Goal: Information Seeking & Learning: Learn about a topic

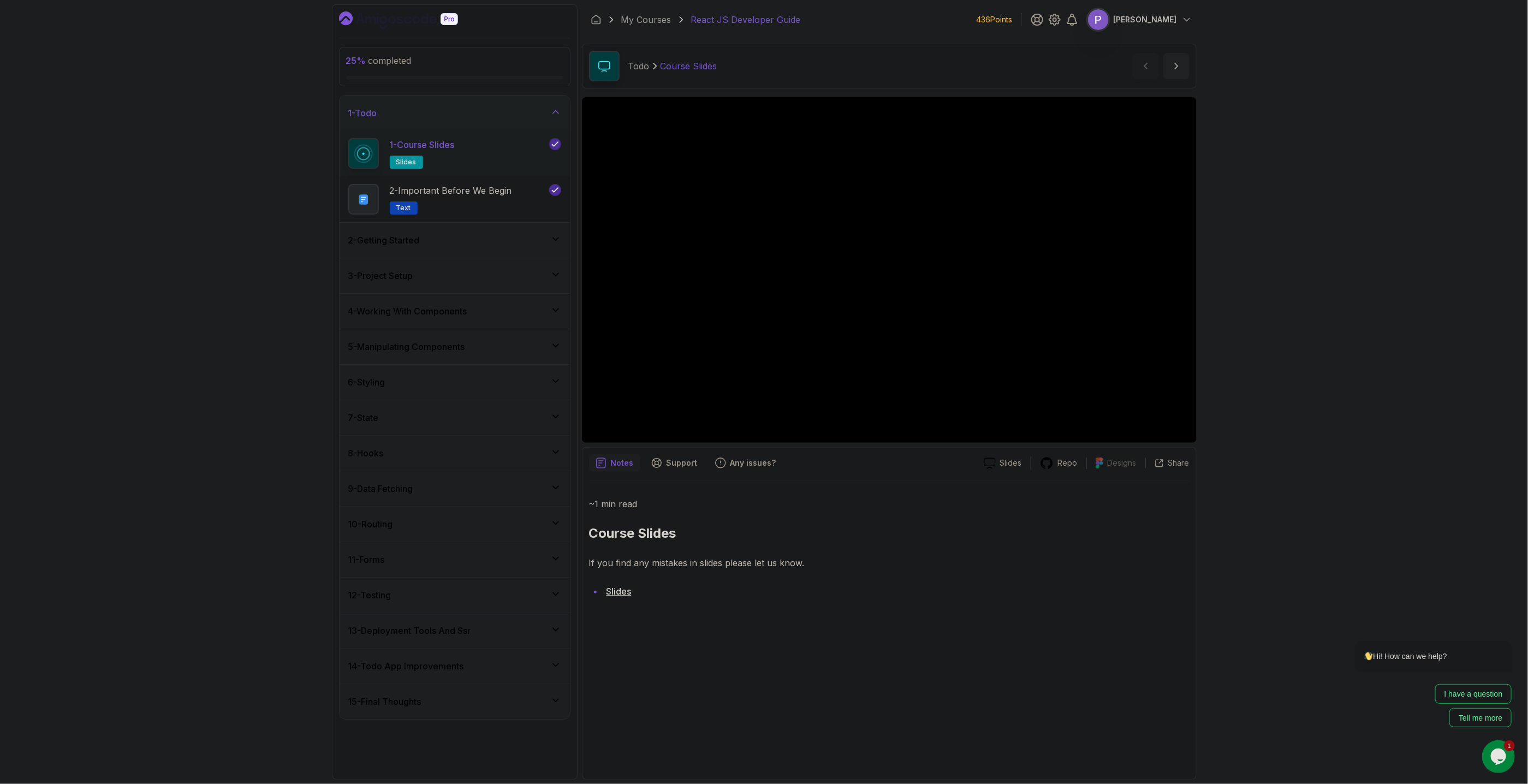
click at [558, 380] on icon at bounding box center [556, 381] width 11 height 11
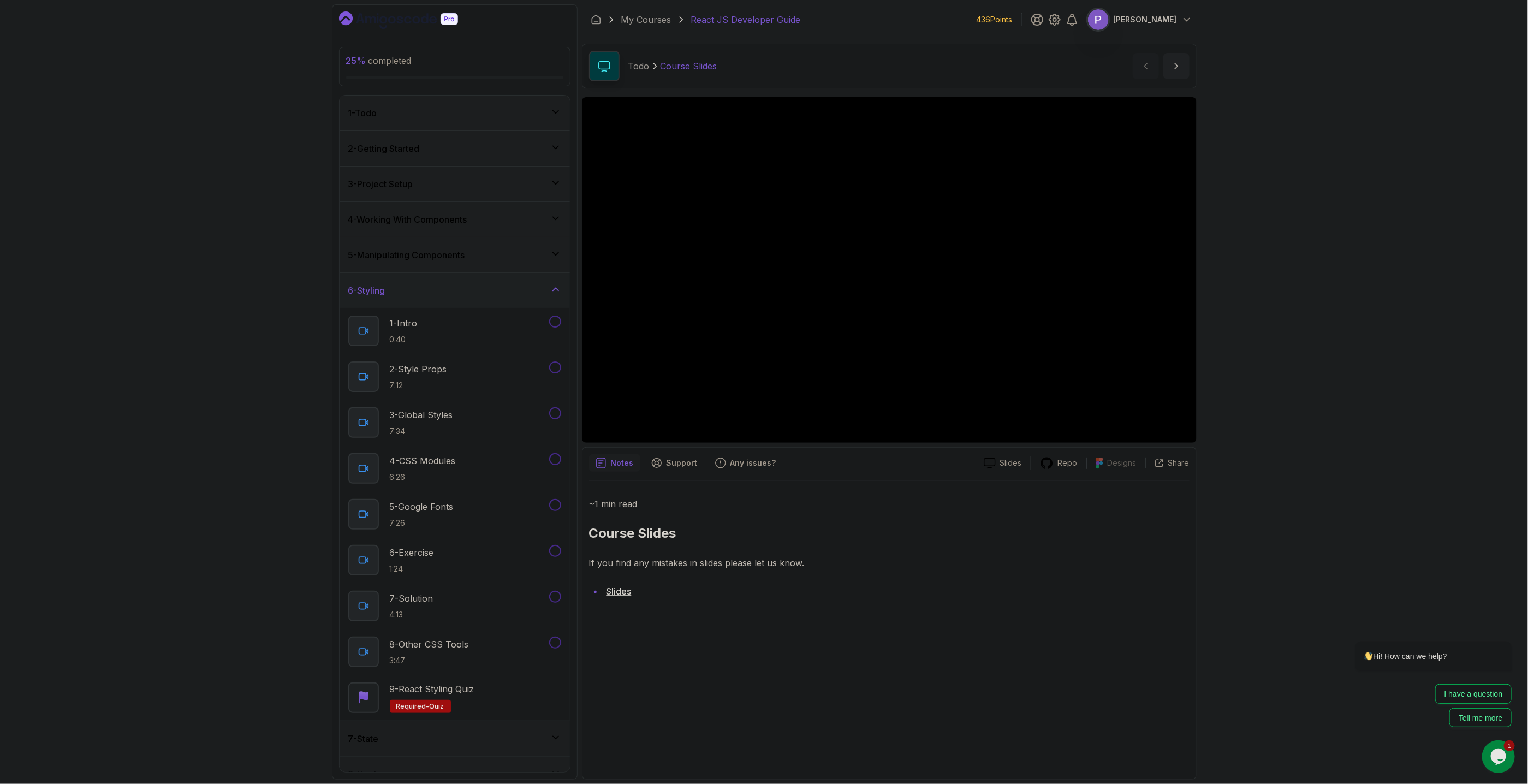
click at [560, 289] on icon at bounding box center [556, 289] width 11 height 11
click at [557, 249] on icon at bounding box center [556, 254] width 11 height 11
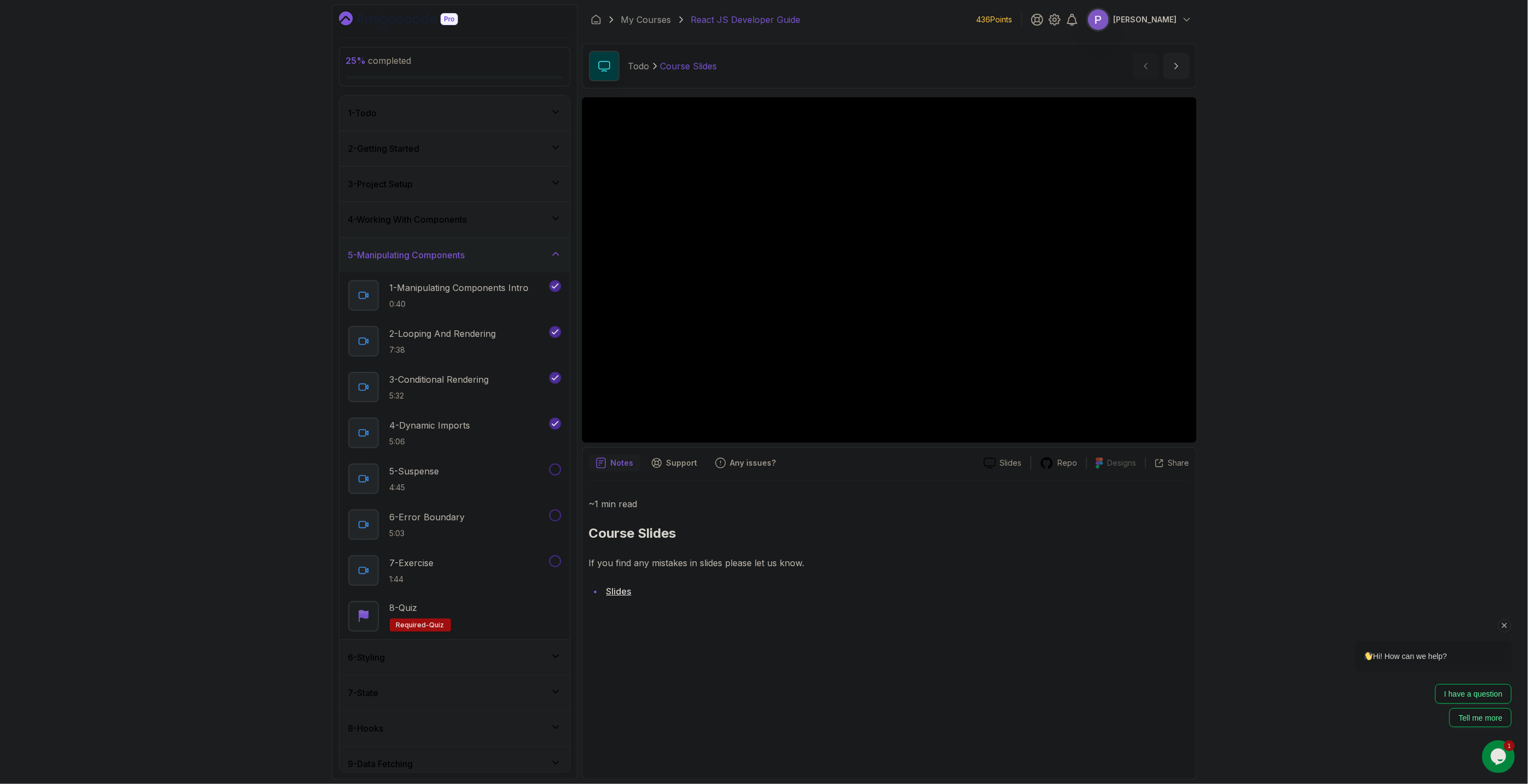
click at [1512, 621] on div "Hi! How can we help? I have a question Tell me more" at bounding box center [1419, 636] width 196 height 192
click at [1501, 622] on icon "Chat attention grabber" at bounding box center [1504, 625] width 10 height 10
click at [1522, 721] on icon "Close" at bounding box center [1520, 720] width 10 height 10
click at [471, 475] on div "5 - Suspense 4:45" at bounding box center [448, 478] width 199 height 31
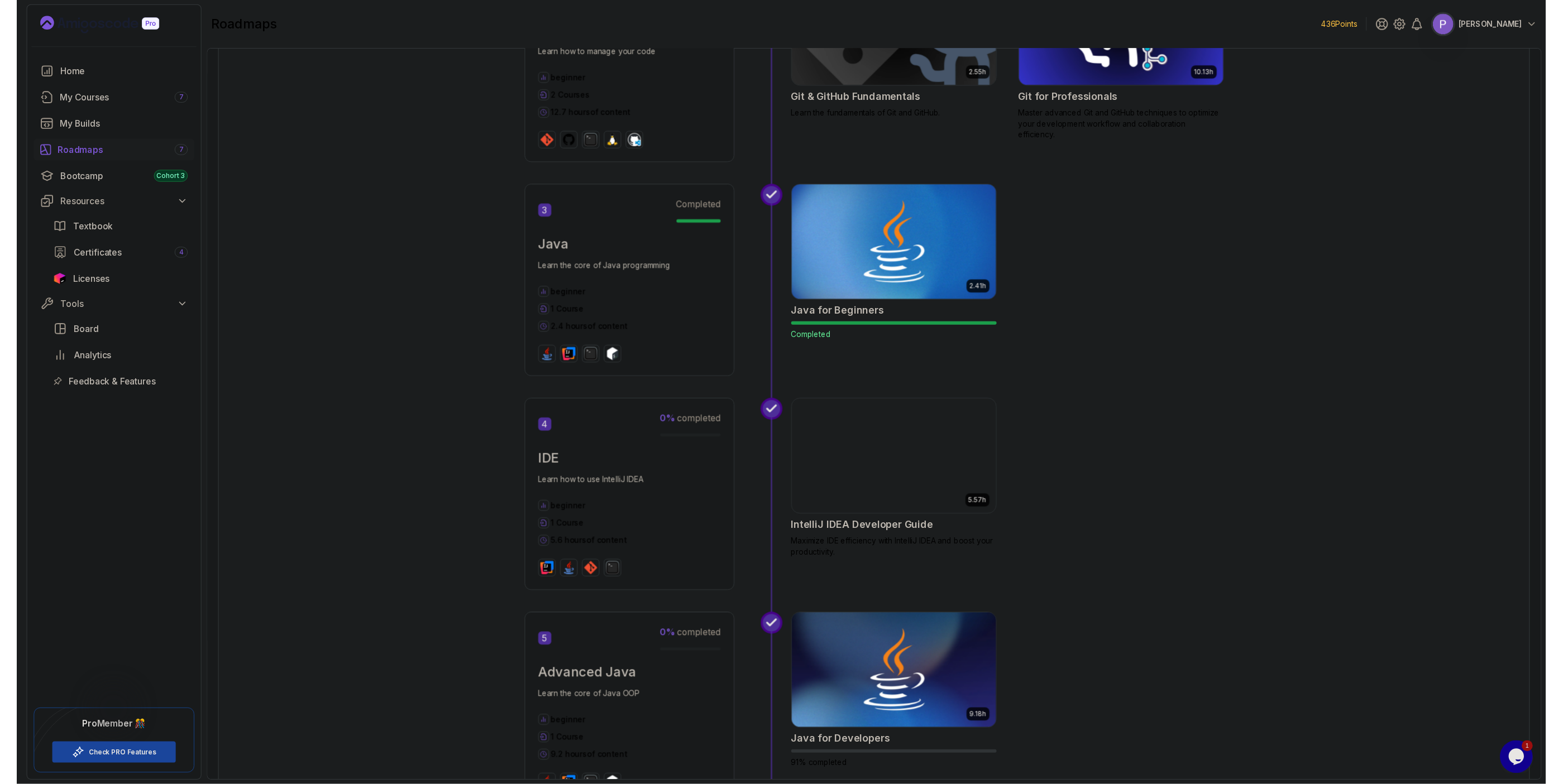
scroll to position [1144, 0]
